Goal: Task Accomplishment & Management: Use online tool/utility

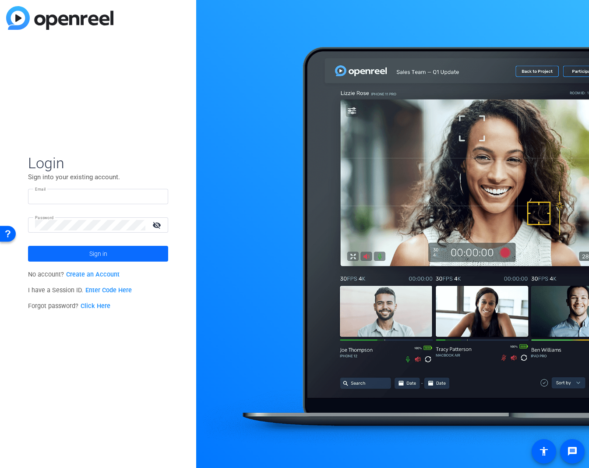
type input "[PERSON_NAME][EMAIL_ADDRESS][PERSON_NAME][PERSON_NAME][DOMAIN_NAME]"
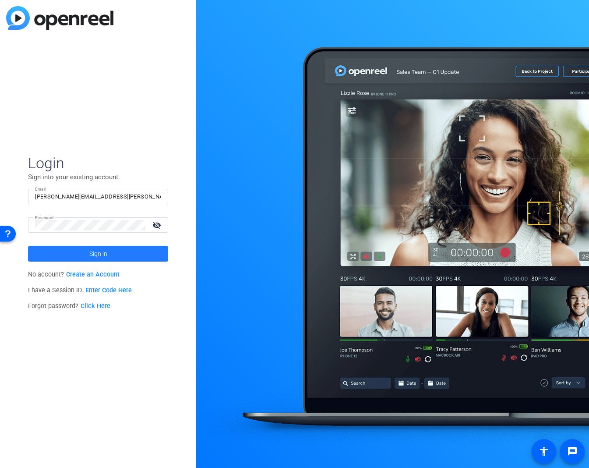
click at [126, 250] on span at bounding box center [98, 253] width 140 height 21
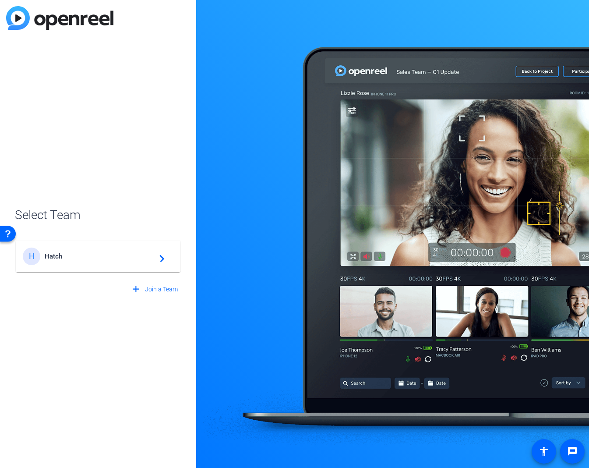
click at [120, 258] on span "Hatch" at bounding box center [99, 256] width 109 height 8
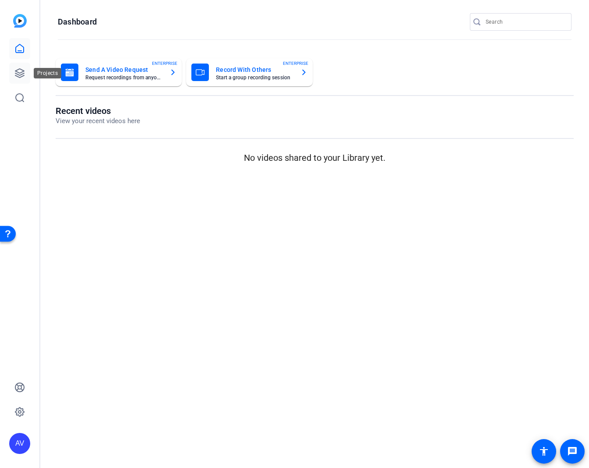
click at [17, 72] on icon at bounding box center [19, 73] width 11 height 11
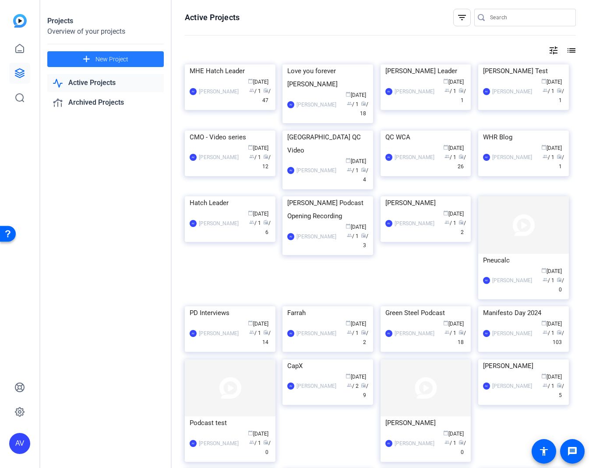
click at [108, 51] on span at bounding box center [105, 59] width 116 height 21
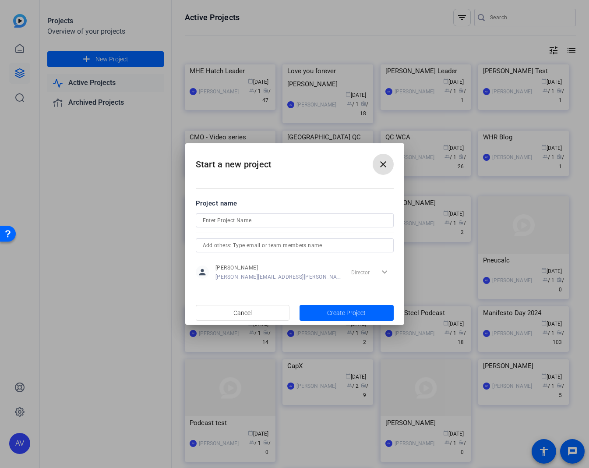
drag, startPoint x: 238, startPoint y: 220, endPoint x: 234, endPoint y: 218, distance: 4.9
click at [238, 220] on input at bounding box center [295, 220] width 184 height 11
type input "HGA"
click at [346, 313] on span "Create Project" at bounding box center [346, 312] width 39 height 9
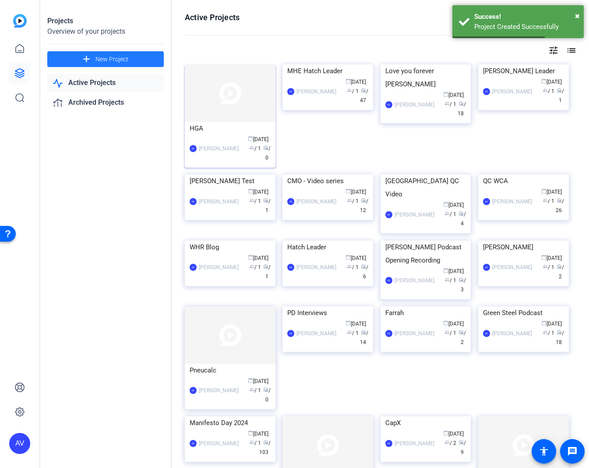
click at [228, 125] on div "HGA" at bounding box center [230, 128] width 81 height 13
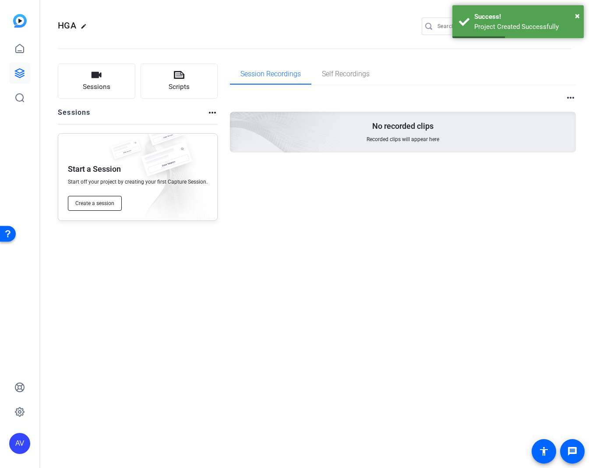
click at [91, 201] on span "Create a session" at bounding box center [94, 203] width 39 height 7
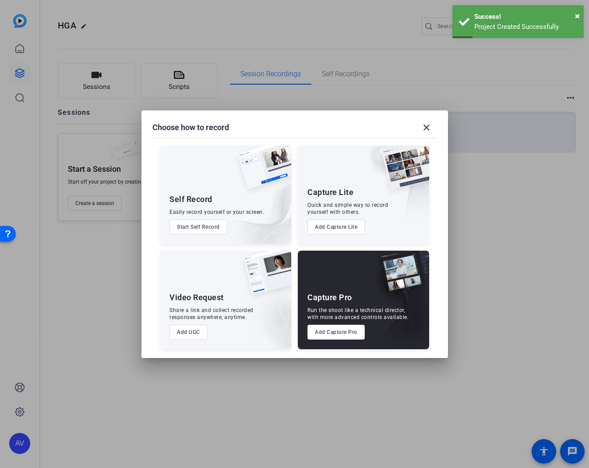
click at [337, 333] on button "Add Capture Pro" at bounding box center [335, 331] width 57 height 15
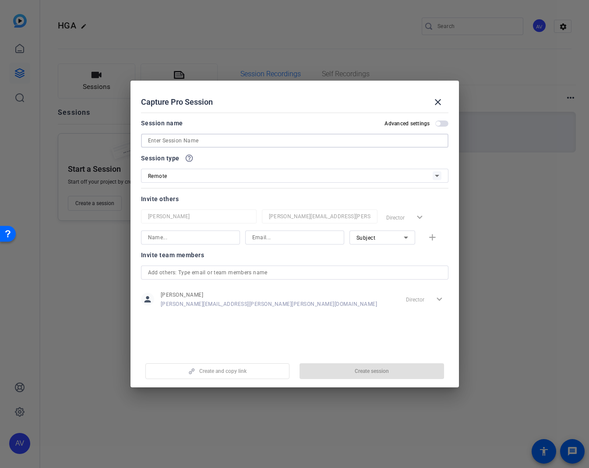
click at [189, 140] on input at bounding box center [294, 140] width 293 height 11
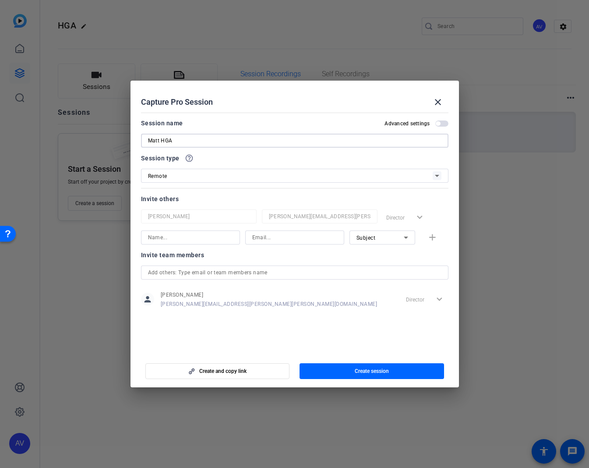
type input "Matt HGA"
click at [221, 175] on div "Remote" at bounding box center [290, 175] width 285 height 11
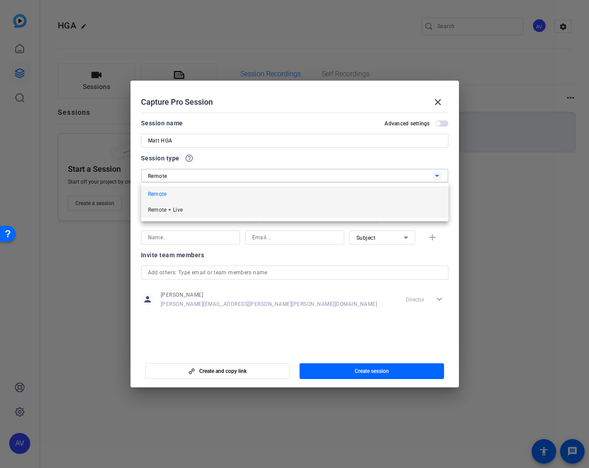
click at [213, 210] on mat-option "Remote + Live" at bounding box center [294, 210] width 307 height 16
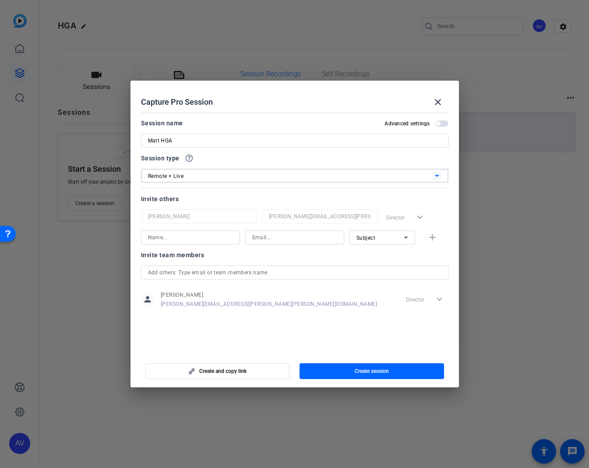
click at [201, 236] on input at bounding box center [190, 237] width 85 height 11
type input "[PERSON_NAME]"
click at [303, 239] on input at bounding box center [294, 237] width 85 height 11
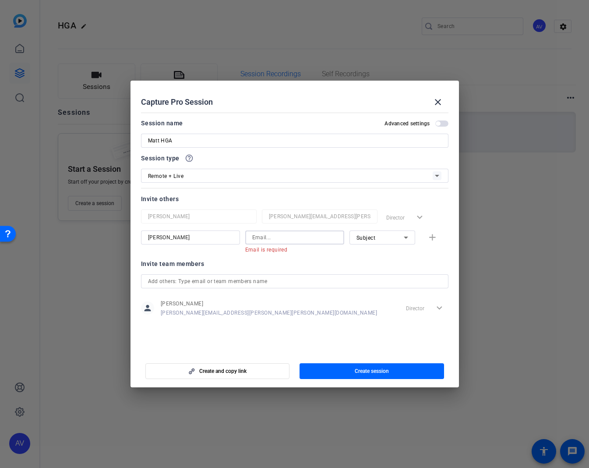
paste input "[PERSON_NAME][EMAIL_ADDRESS][PERSON_NAME][PERSON_NAME][DOMAIN_NAME]"
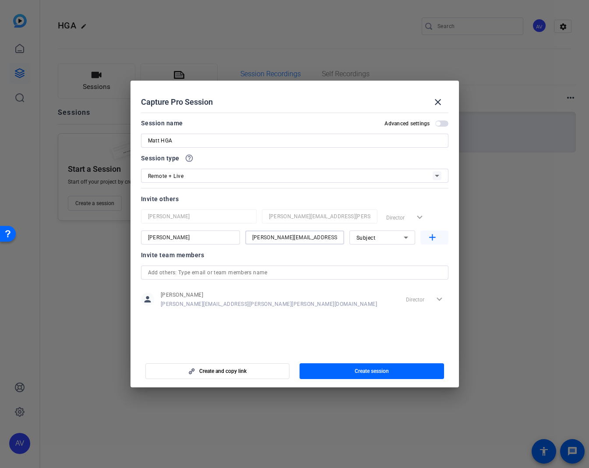
type input "[PERSON_NAME][EMAIL_ADDRESS][PERSON_NAME][PERSON_NAME][DOMAIN_NAME]"
click at [432, 237] on mat-icon "add" at bounding box center [432, 237] width 11 height 11
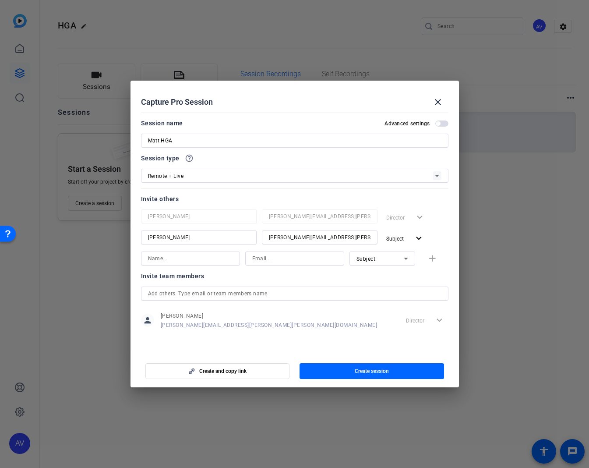
click at [167, 255] on input at bounding box center [190, 258] width 85 height 11
type input "[PERSON_NAME]"
click at [262, 259] on input at bounding box center [294, 258] width 85 height 11
type input "[PERSON_NAME][EMAIL_ADDRESS][PERSON_NAME][PERSON_NAME][DOMAIN_NAME]"
click at [408, 258] on icon at bounding box center [406, 258] width 11 height 11
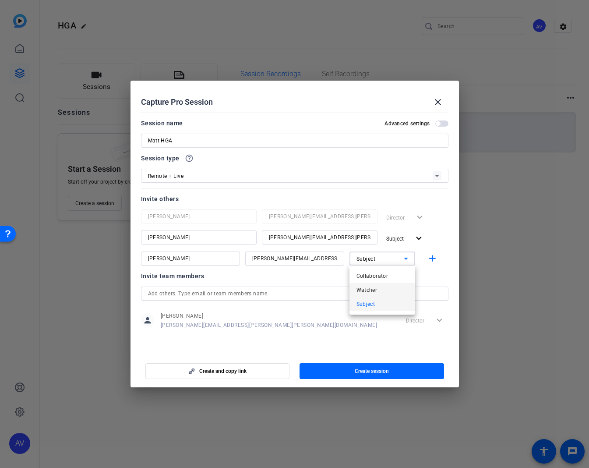
click at [375, 292] on span "Watcher" at bounding box center [366, 290] width 21 height 11
click at [435, 257] on mat-icon "add" at bounding box center [432, 258] width 11 height 11
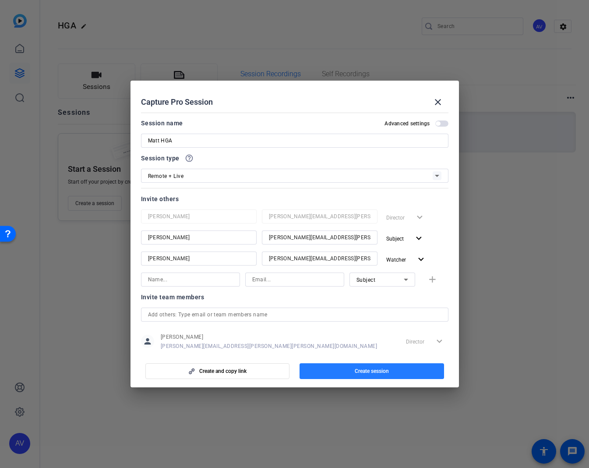
click at [384, 371] on span "Create session" at bounding box center [372, 370] width 34 height 7
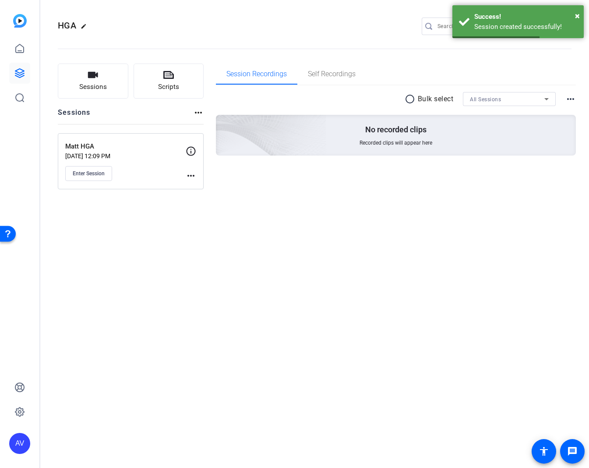
click at [129, 151] on p "Matt HGA" at bounding box center [125, 146] width 120 height 10
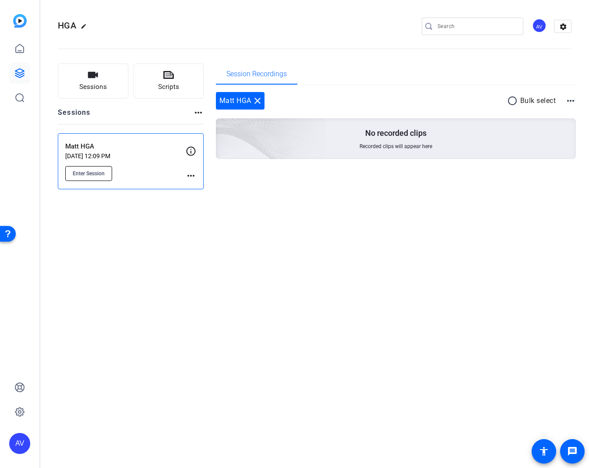
click at [86, 170] on span "Enter Session" at bounding box center [89, 173] width 32 height 7
click at [190, 175] on mat-icon "more_horiz" at bounding box center [191, 175] width 11 height 11
click at [151, 153] on div at bounding box center [294, 234] width 589 height 468
